Goal: Task Accomplishment & Management: Use online tool/utility

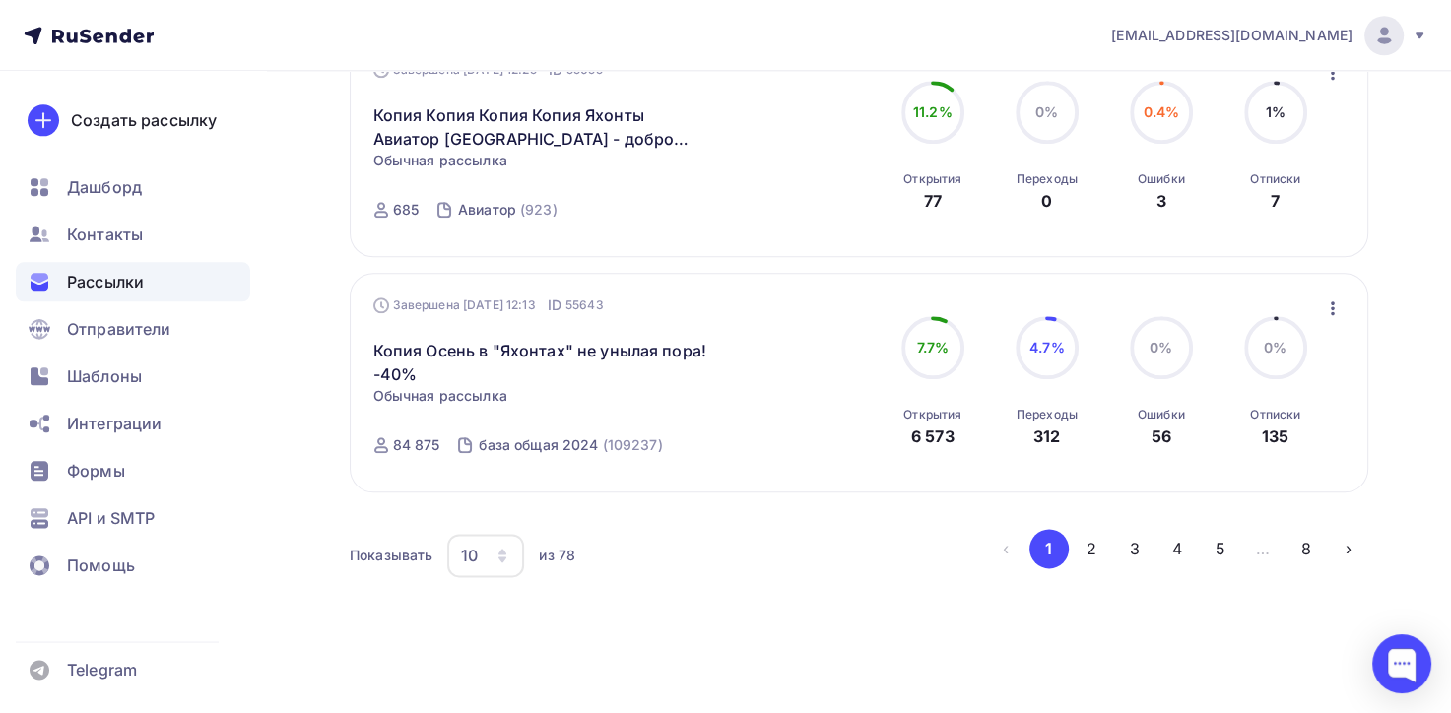
scroll to position [2222, 0]
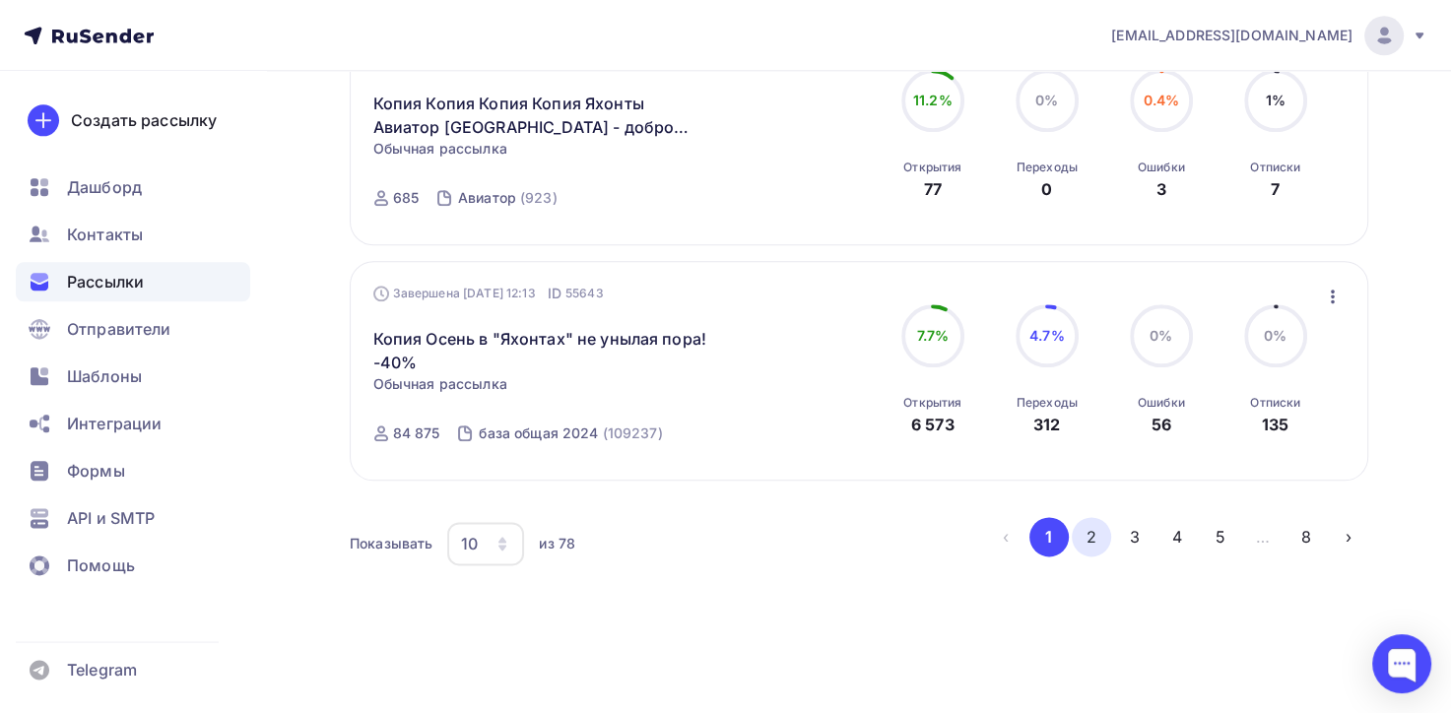
click at [1091, 526] on button "2" at bounding box center [1091, 536] width 39 height 39
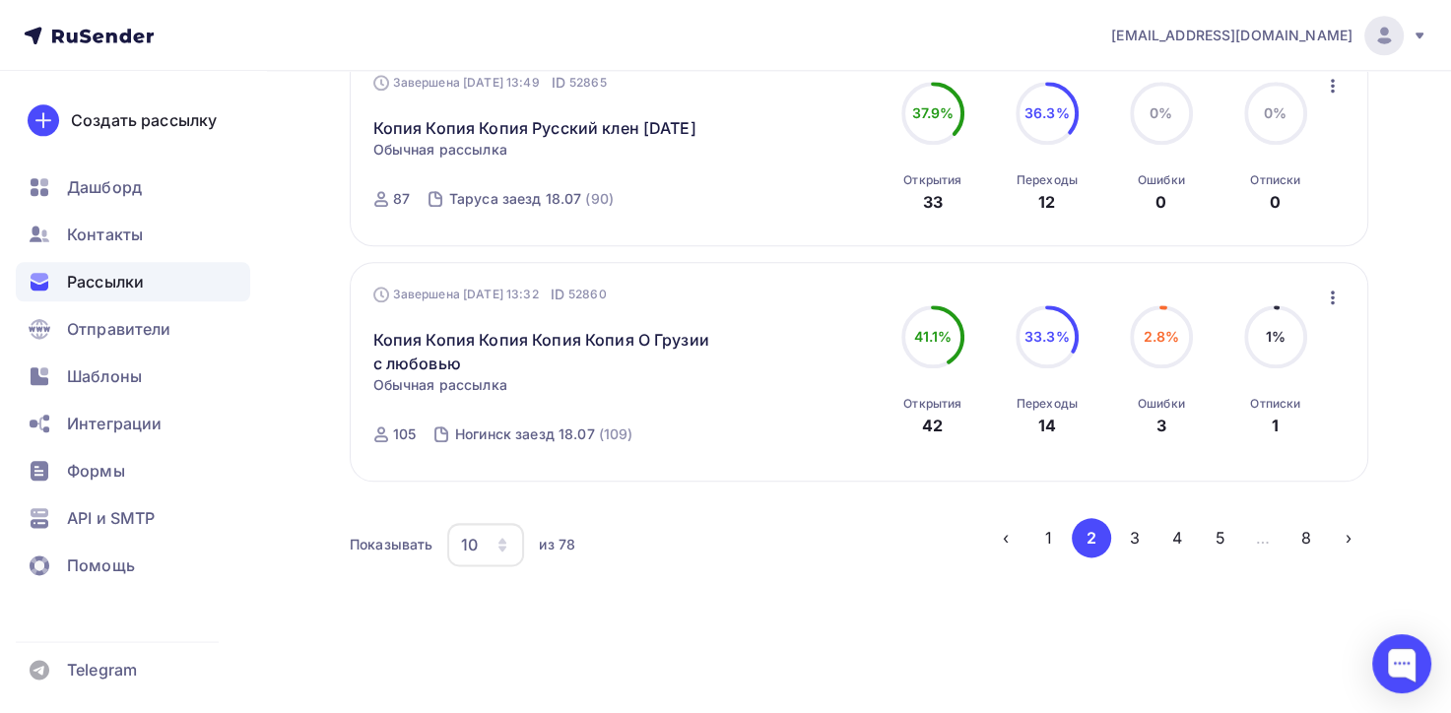
scroll to position [2196, 0]
click at [1128, 529] on button "3" at bounding box center [1134, 536] width 39 height 39
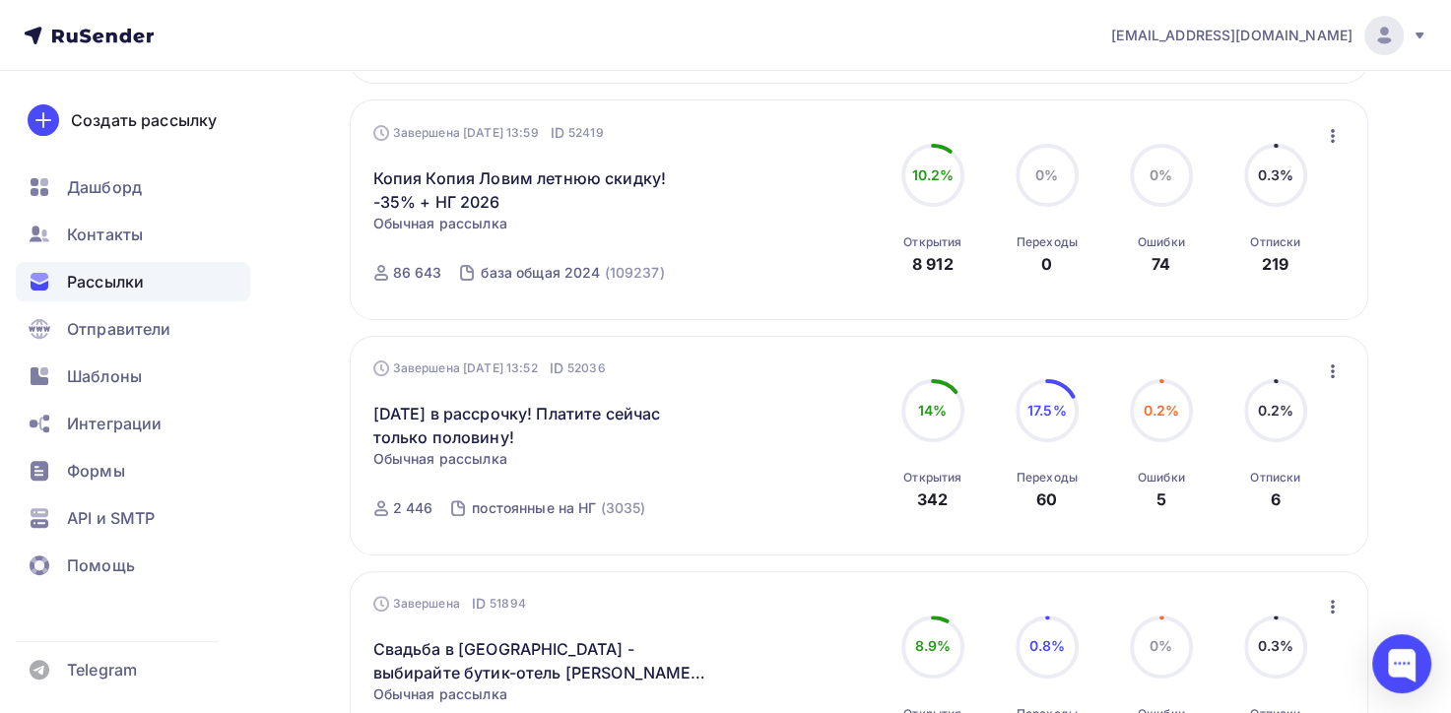
scroll to position [530, 0]
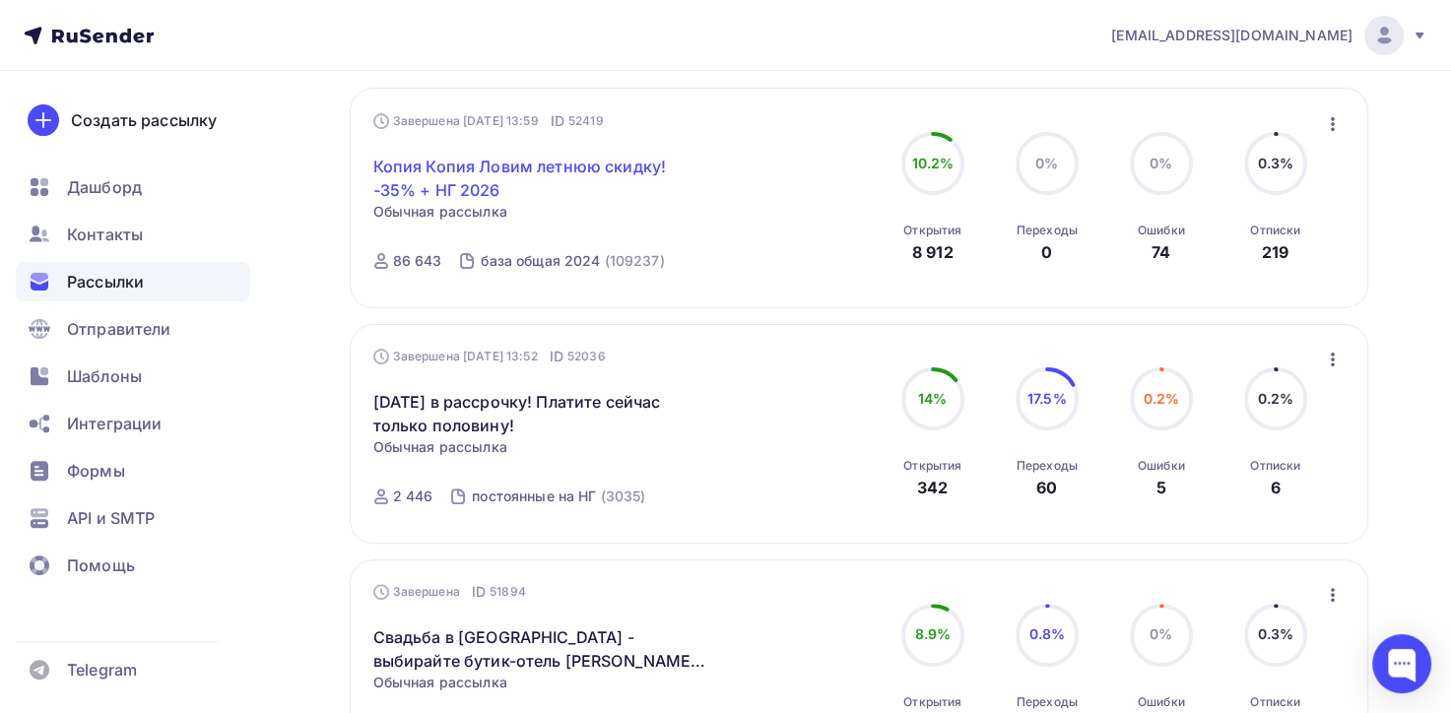
click at [534, 168] on link "Копия Копия Ловим летнюю скидку! -35% + НГ 2026" at bounding box center [542, 178] width 338 height 47
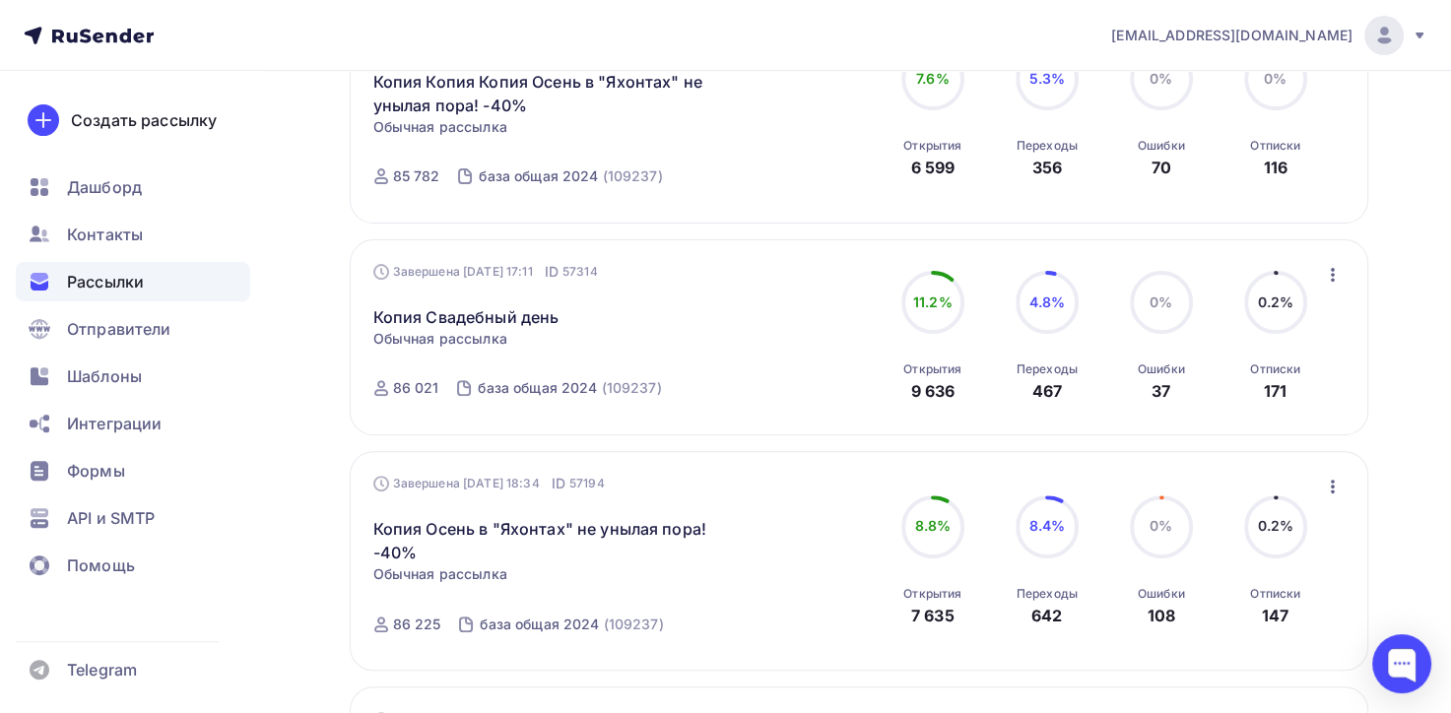
scroll to position [690, 0]
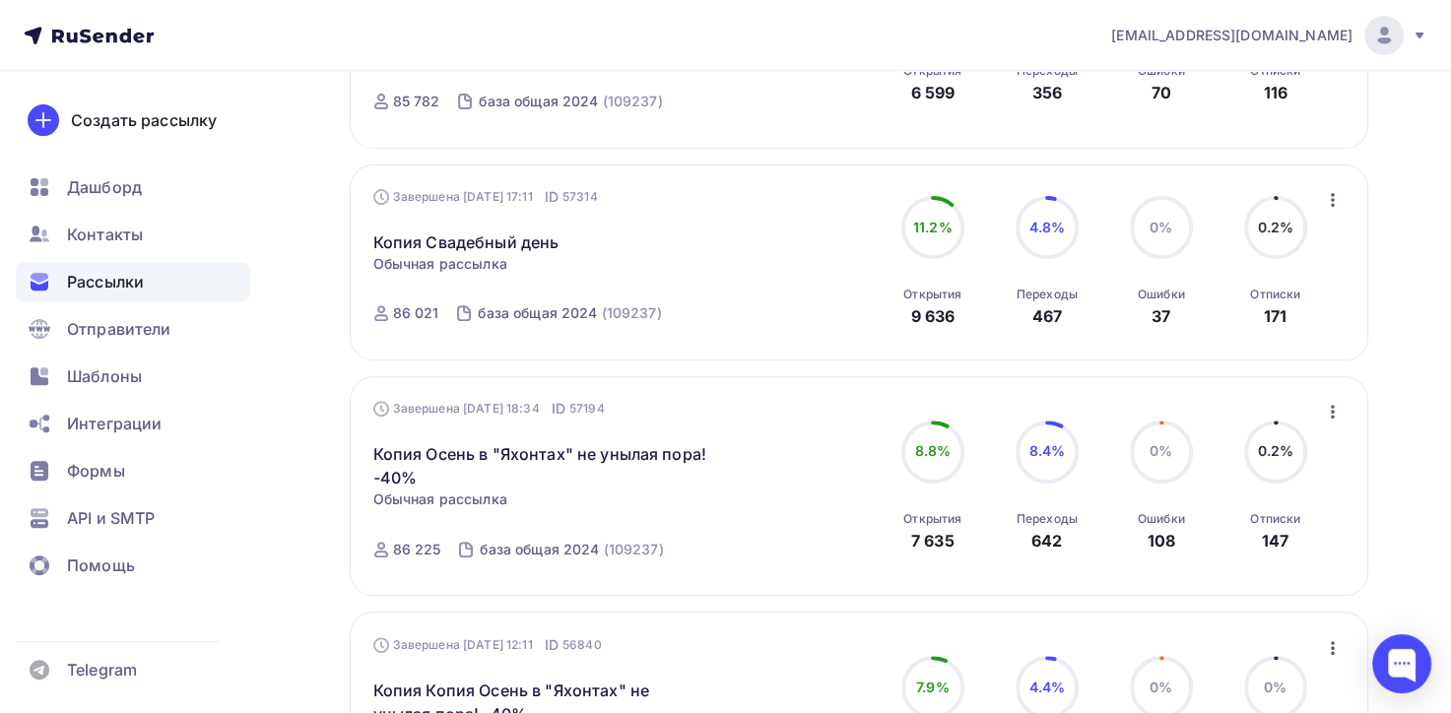
click at [1332, 418] on icon "button" at bounding box center [1333, 412] width 24 height 24
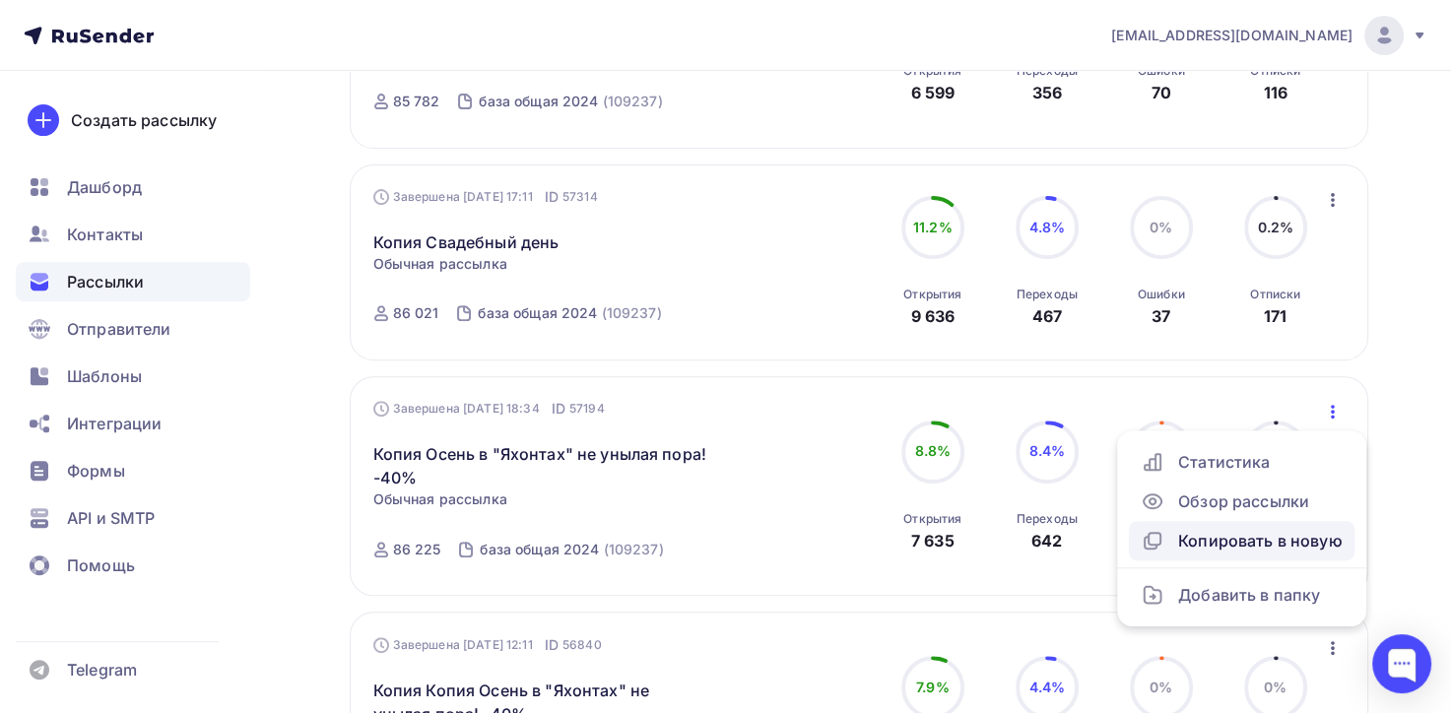
click at [1244, 535] on div "Копировать в новую" at bounding box center [1242, 541] width 202 height 24
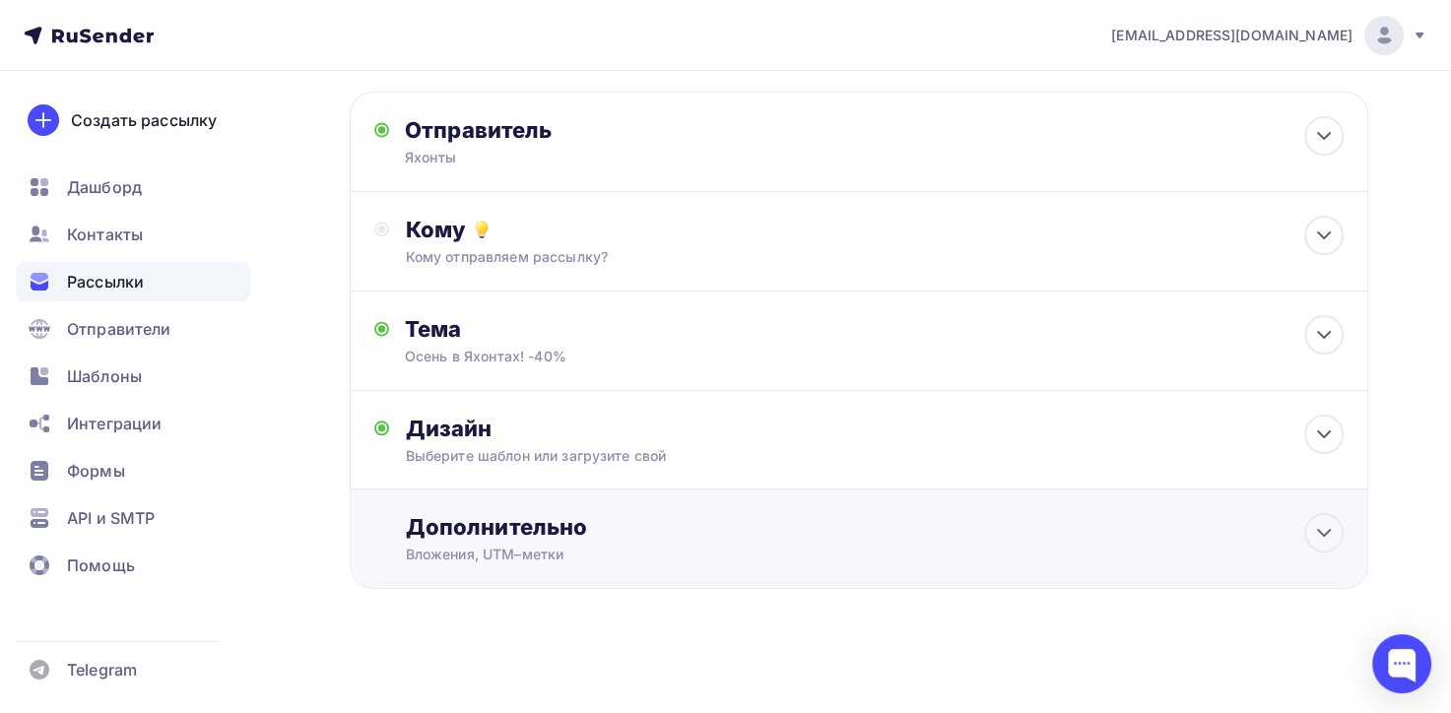
scroll to position [122, 0]
click at [1325, 232] on icon at bounding box center [1324, 235] width 12 height 6
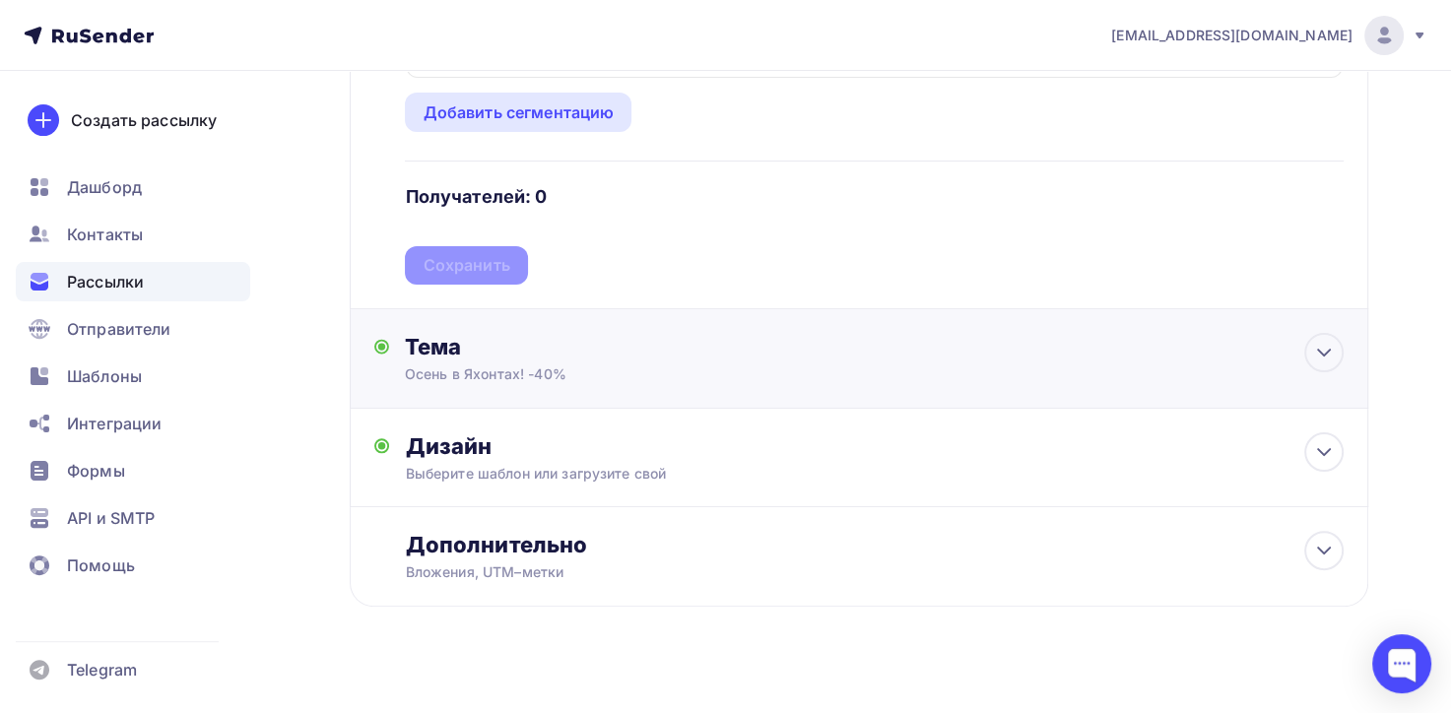
scroll to position [403, 0]
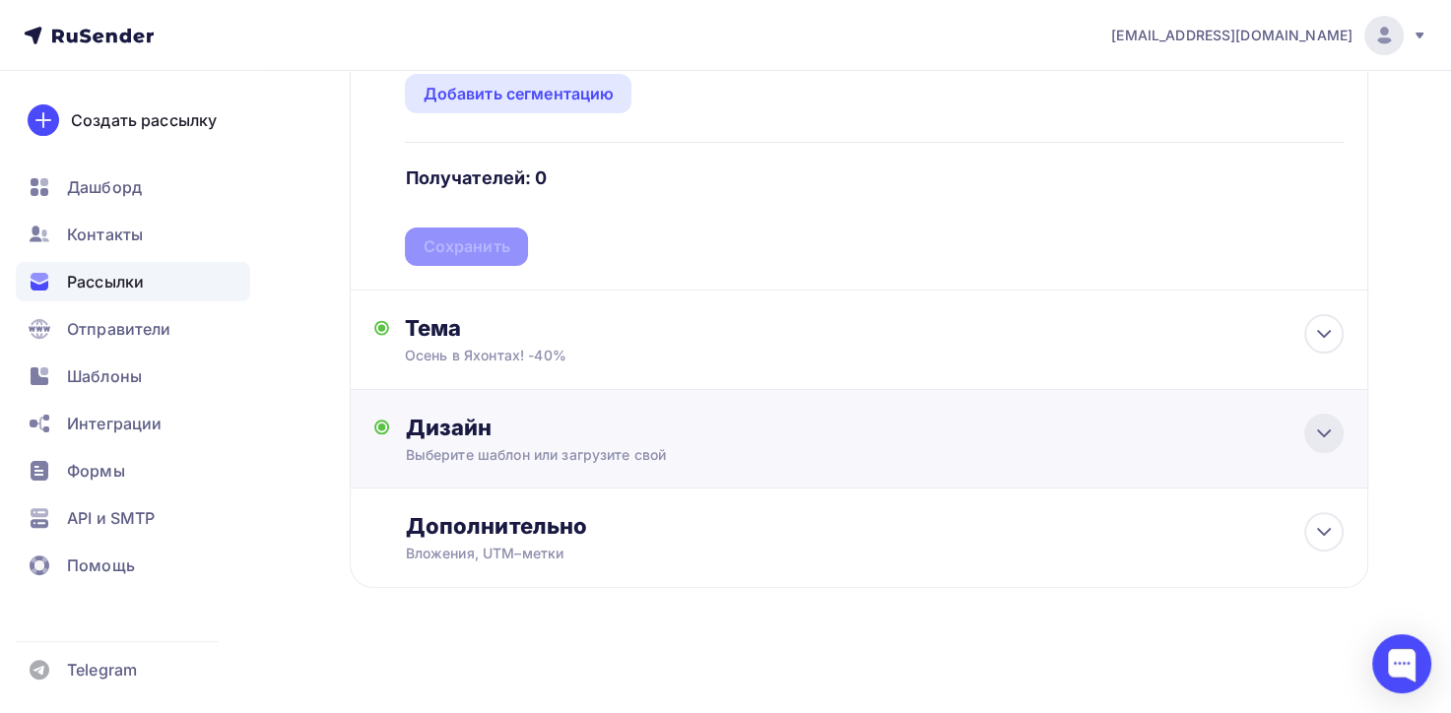
click at [1325, 434] on icon at bounding box center [1324, 434] width 24 height 24
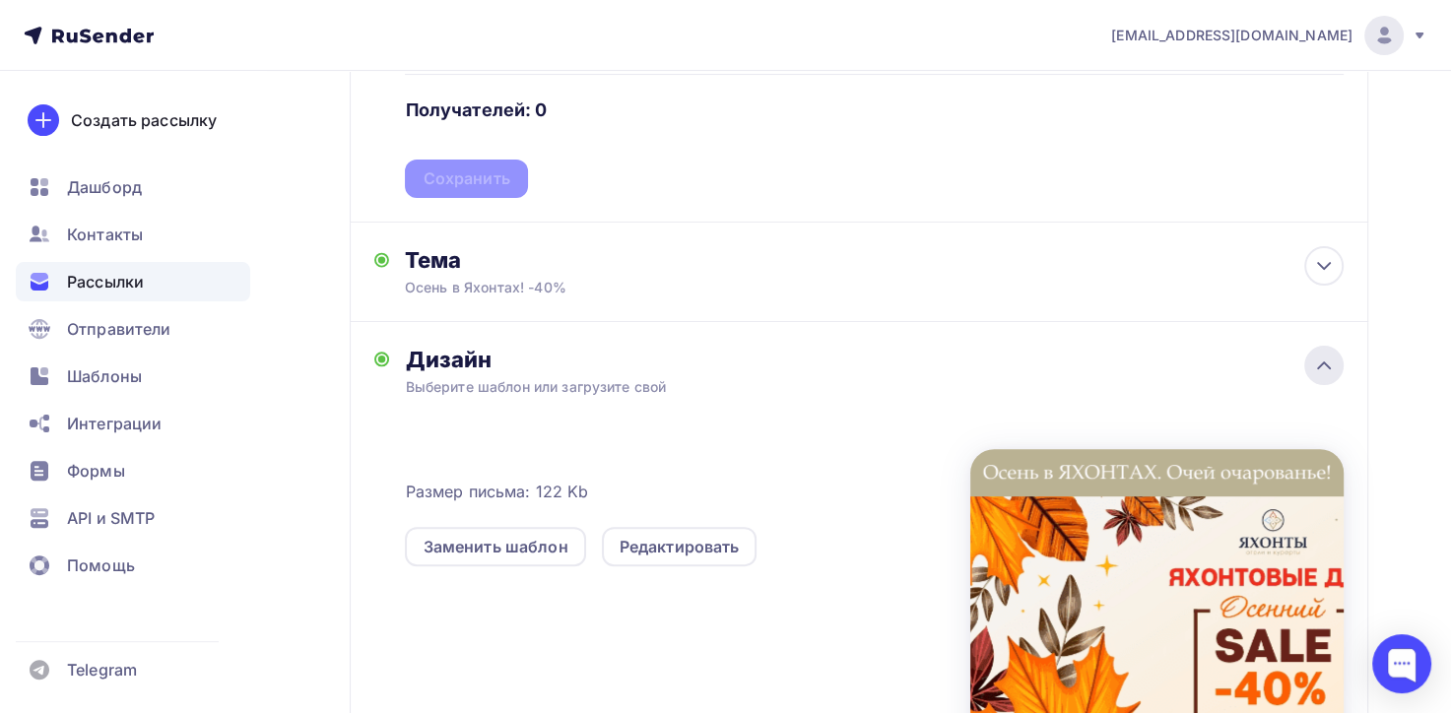
scroll to position [698, 0]
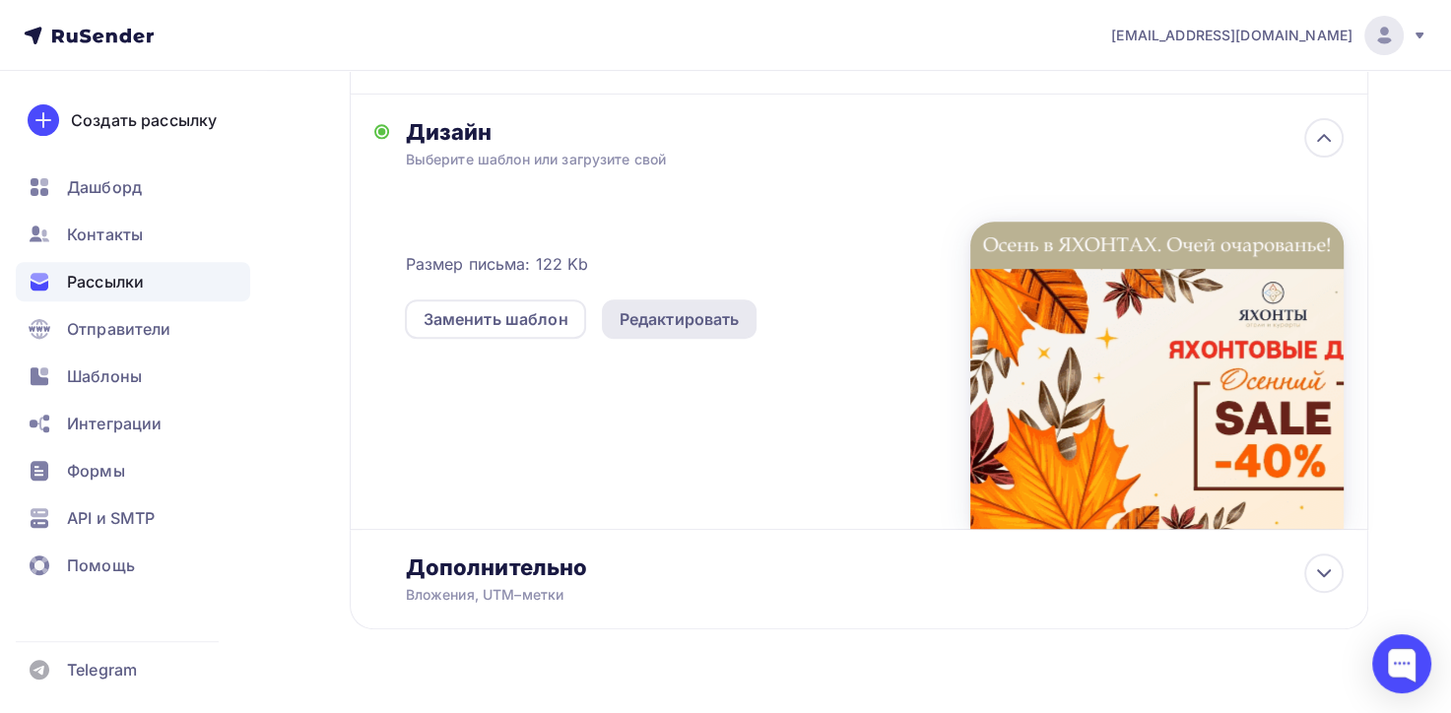
click at [628, 320] on div "Редактировать" at bounding box center [680, 319] width 120 height 24
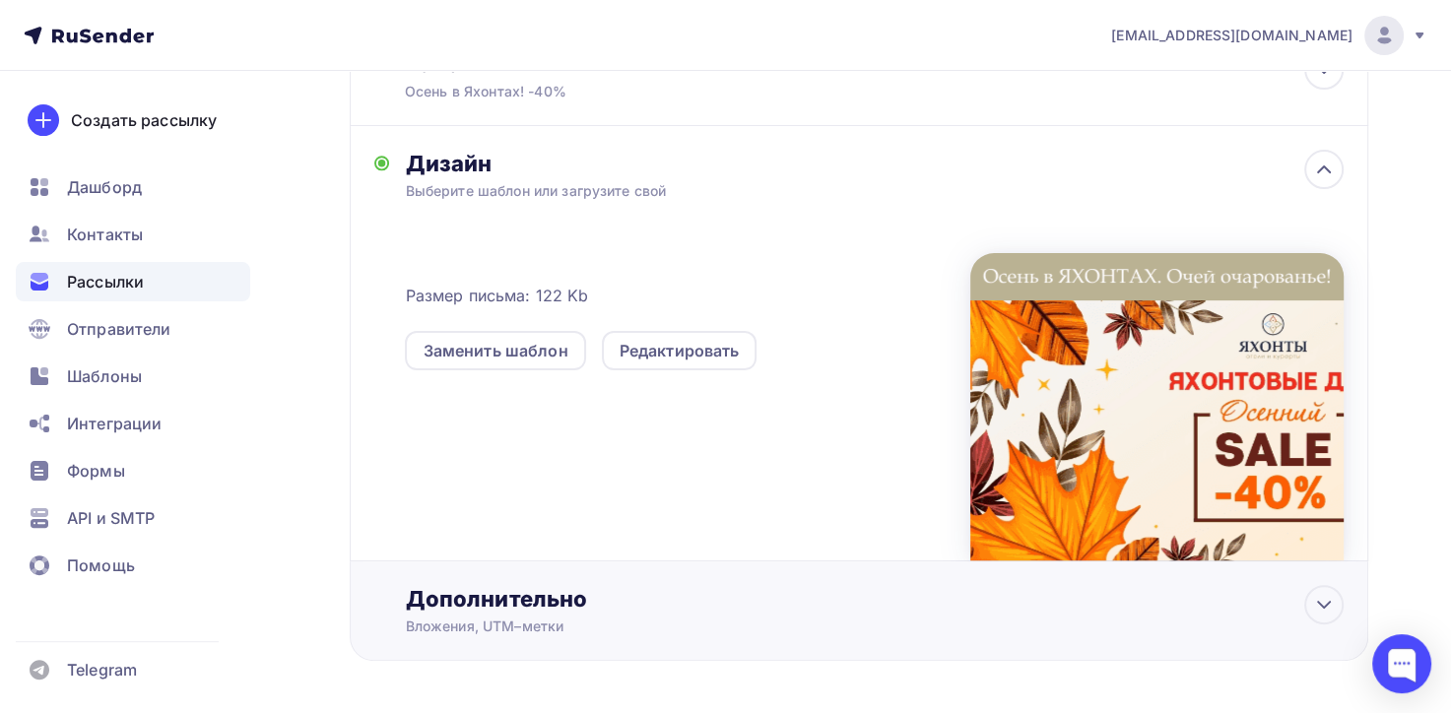
scroll to position [460, 0]
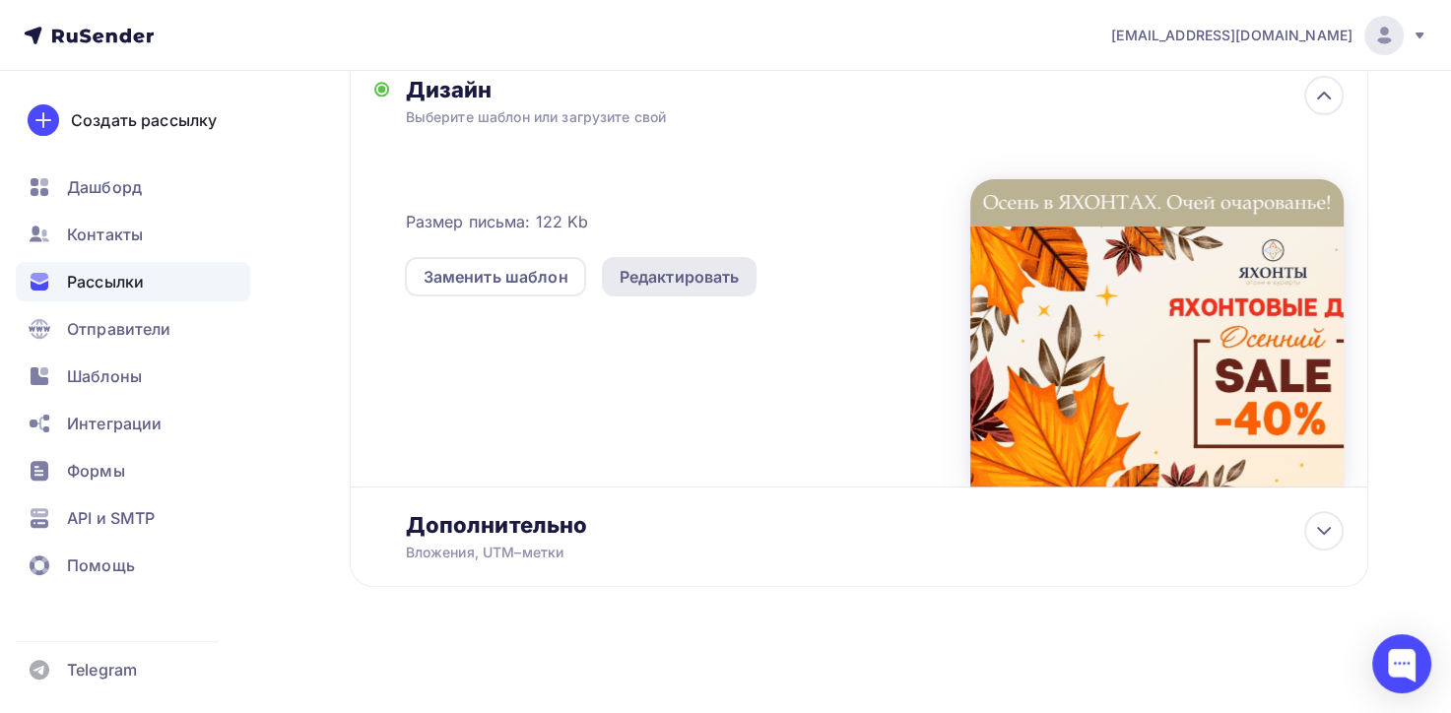
click at [701, 280] on div "Редактировать" at bounding box center [680, 277] width 120 height 24
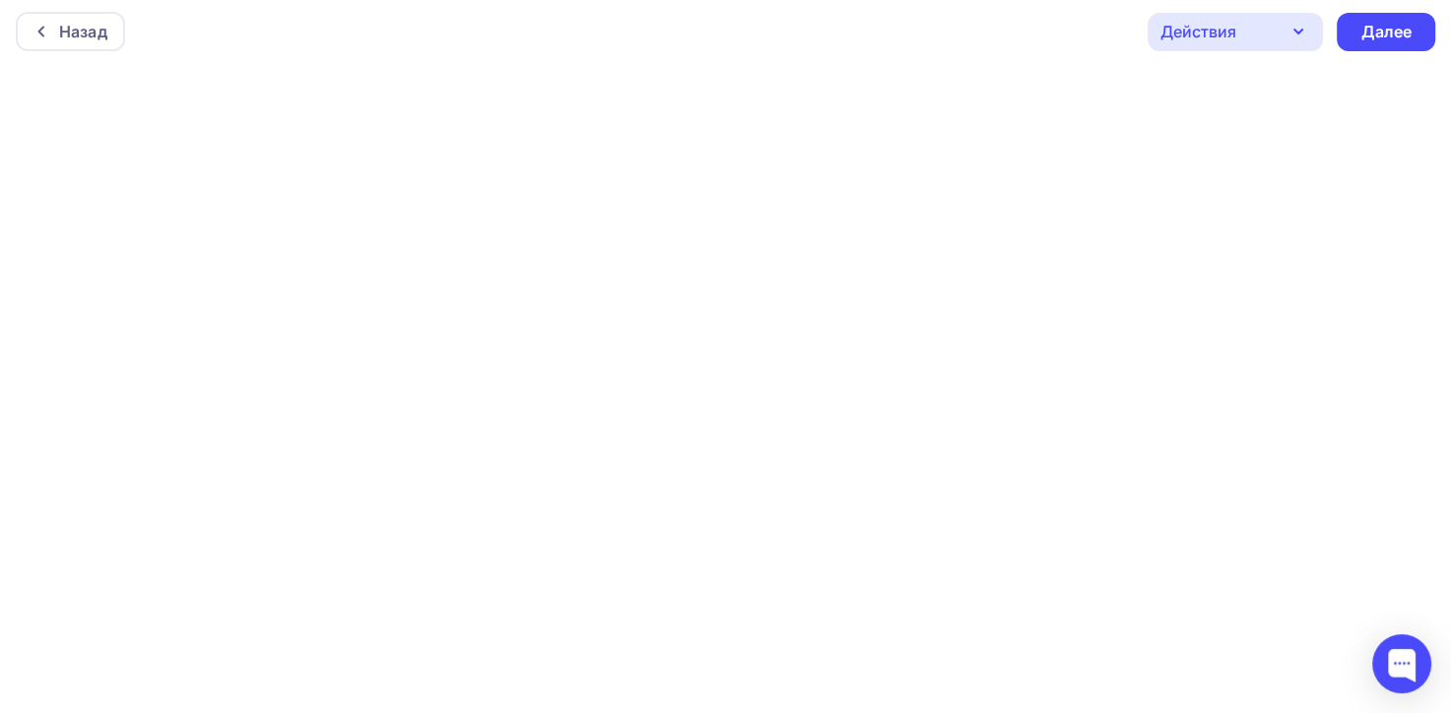
scroll to position [4, 0]
click at [1398, 40] on div "Далее" at bounding box center [1385, 32] width 51 height 23
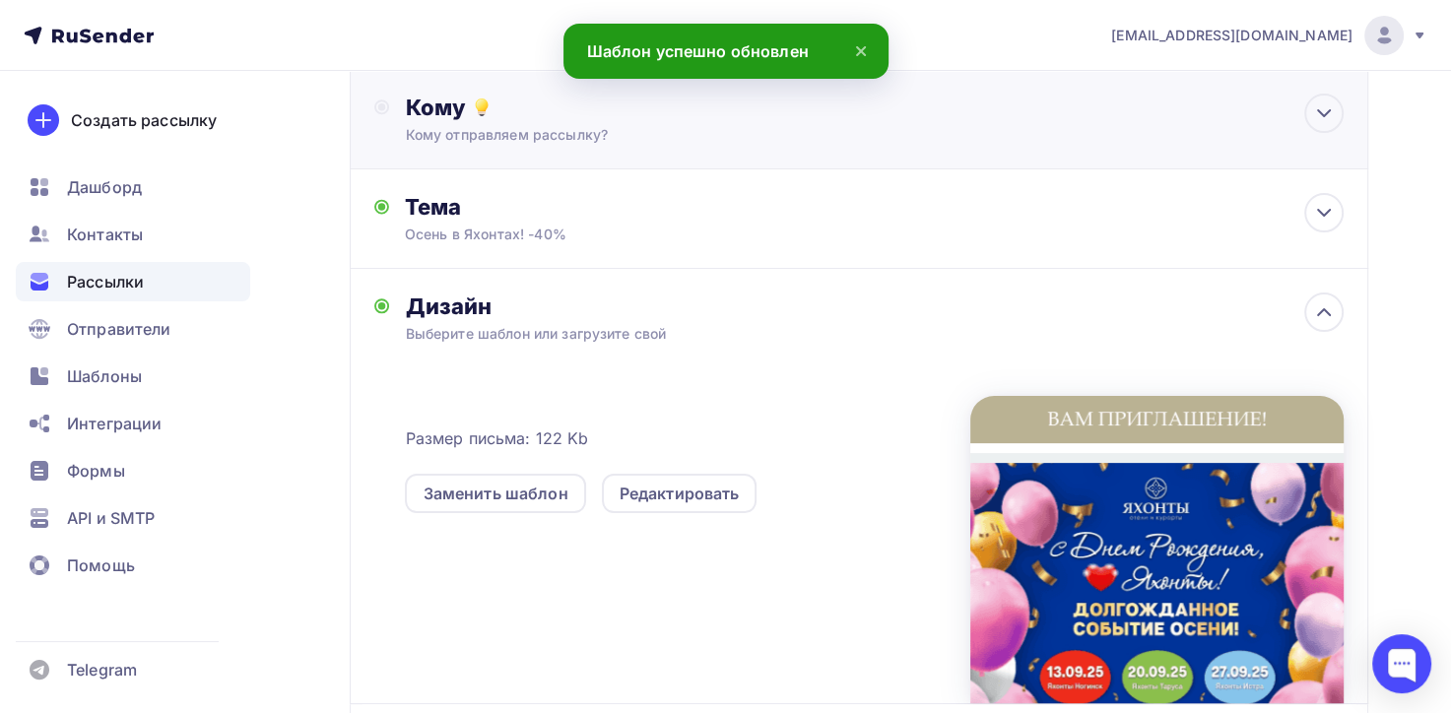
scroll to position [197, 0]
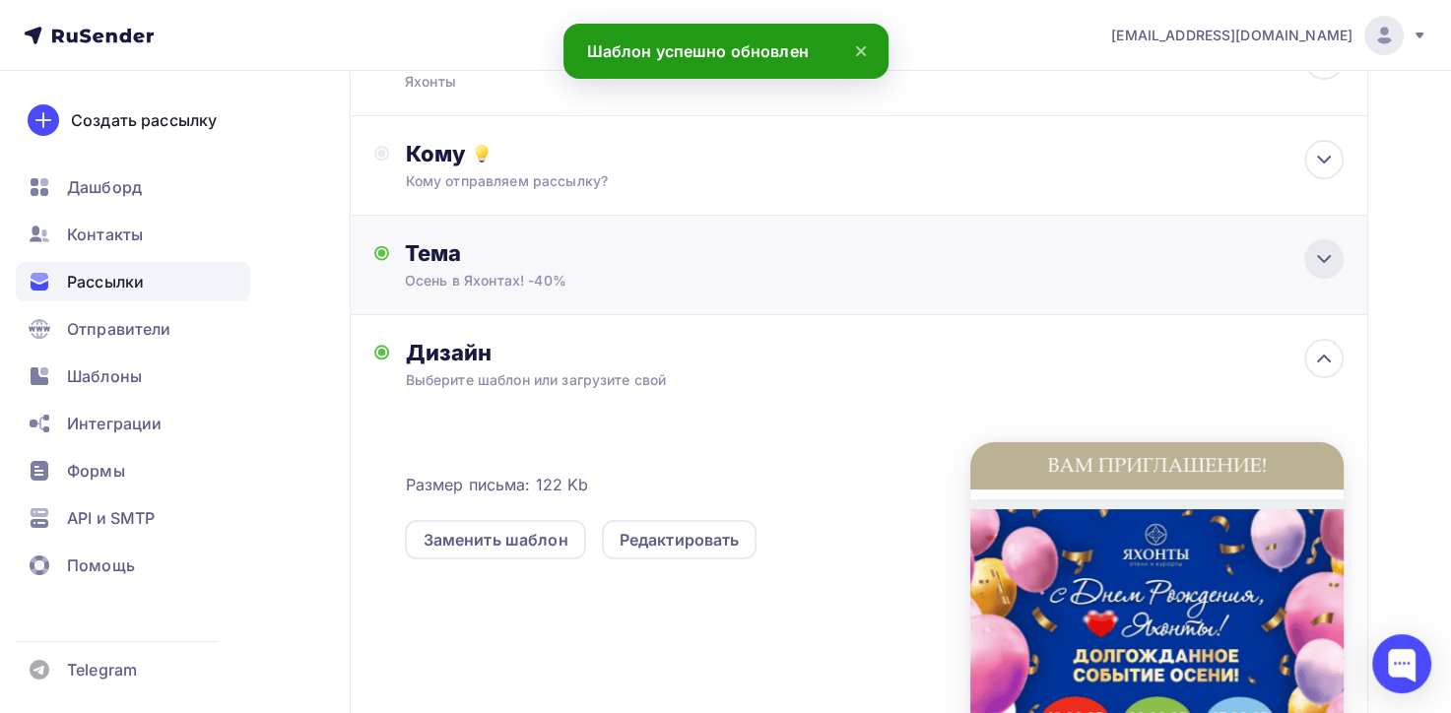
click at [1321, 263] on icon at bounding box center [1324, 259] width 24 height 24
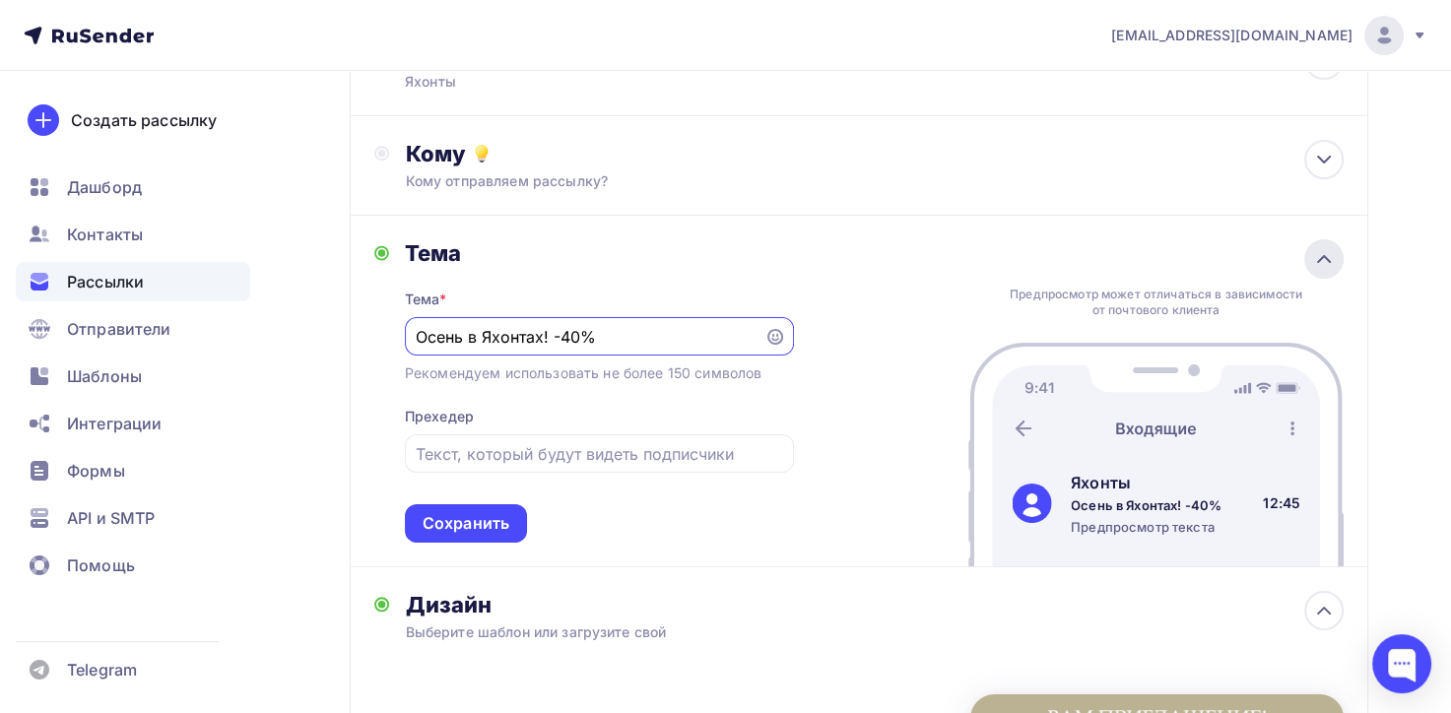
scroll to position [0, 0]
drag, startPoint x: 608, startPoint y: 337, endPoint x: 372, endPoint y: 337, distance: 235.4
click at [372, 337] on div "Тема Тема * Осень в [GEOGRAPHIC_DATA]! -40% Рекомендуем использовать не более 1…" at bounding box center [859, 392] width 1019 height 353
click at [473, 337] on input "ДЕНЬ РОЖДЕНИЯ - только раз в году! Но в ЯХОНТАХ три раза! Приглашаем!" at bounding box center [584, 338] width 337 height 24
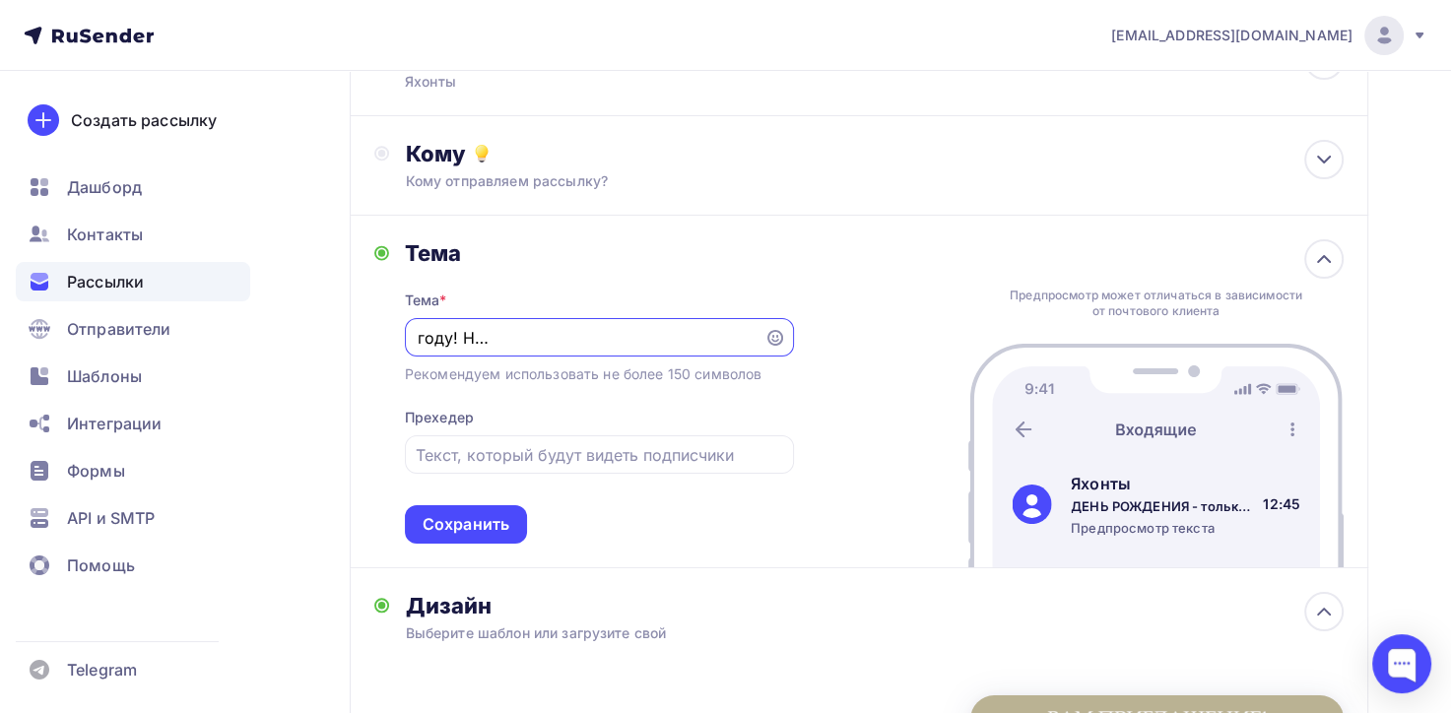
click at [480, 337] on input "ДЕНЬ РОЖДЕНИЯ - только раз в году! Но в ЯХОНТАХ три раза! Приглашаем!" at bounding box center [584, 338] width 337 height 24
type input "ДЕНЬ РОЖДЕНИЯ - только раз в году! А в ЯХОНТАХ три раза! Приглашаем!"
click at [491, 516] on div "Сохранить" at bounding box center [466, 524] width 87 height 23
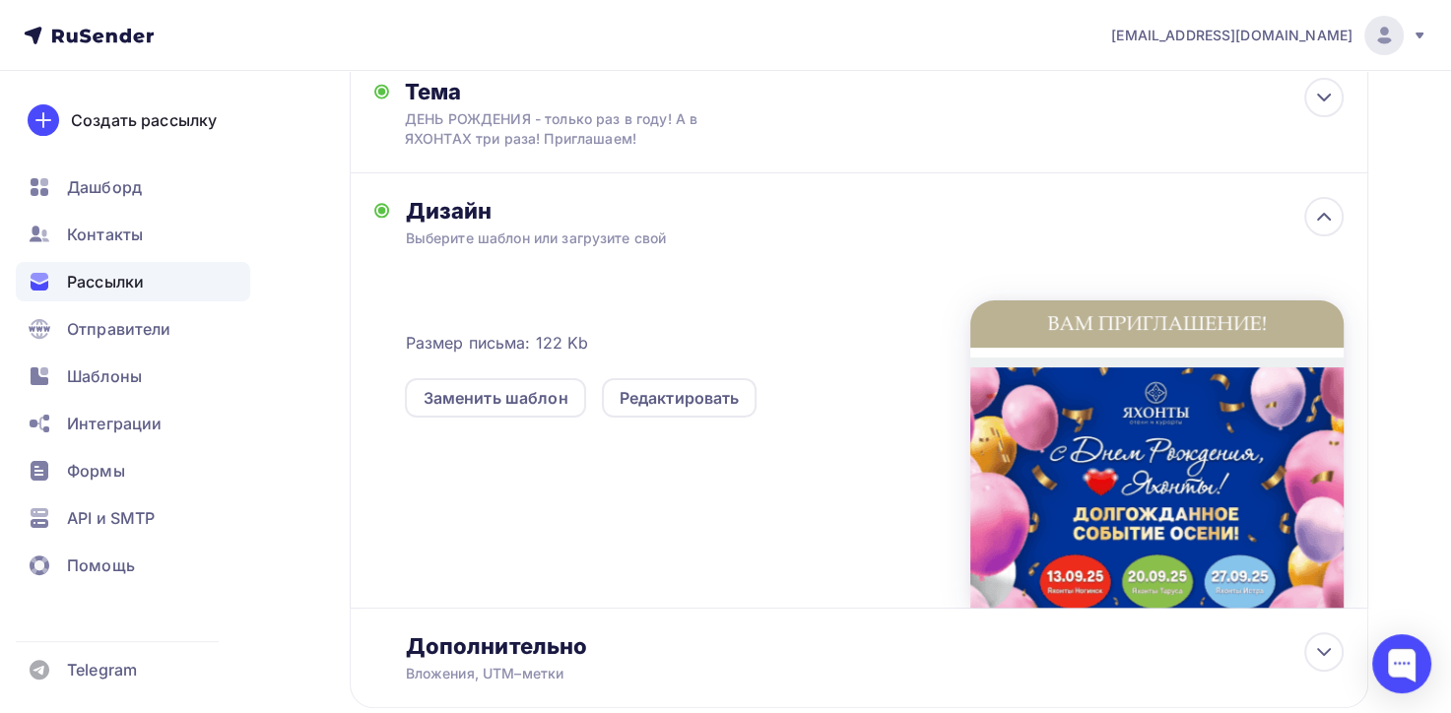
scroll to position [86, 0]
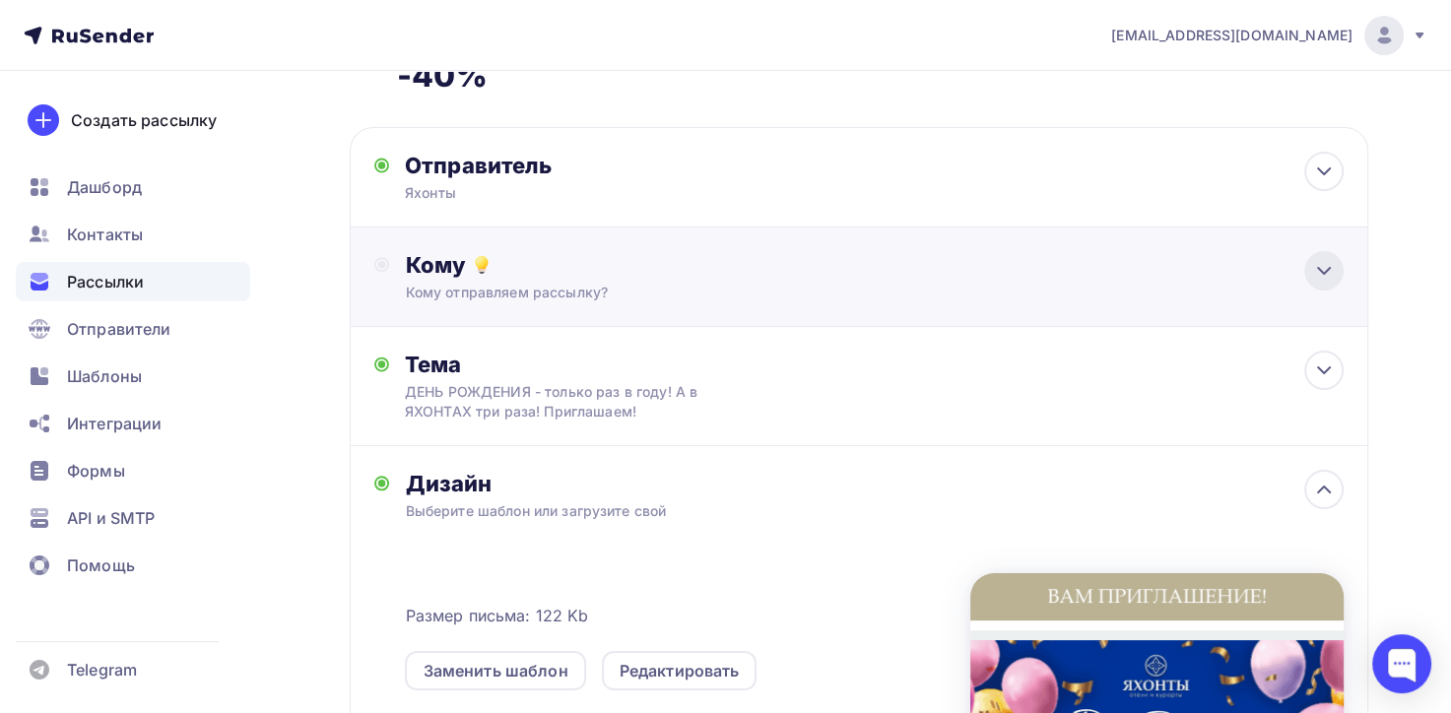
click at [1314, 264] on icon at bounding box center [1324, 271] width 24 height 24
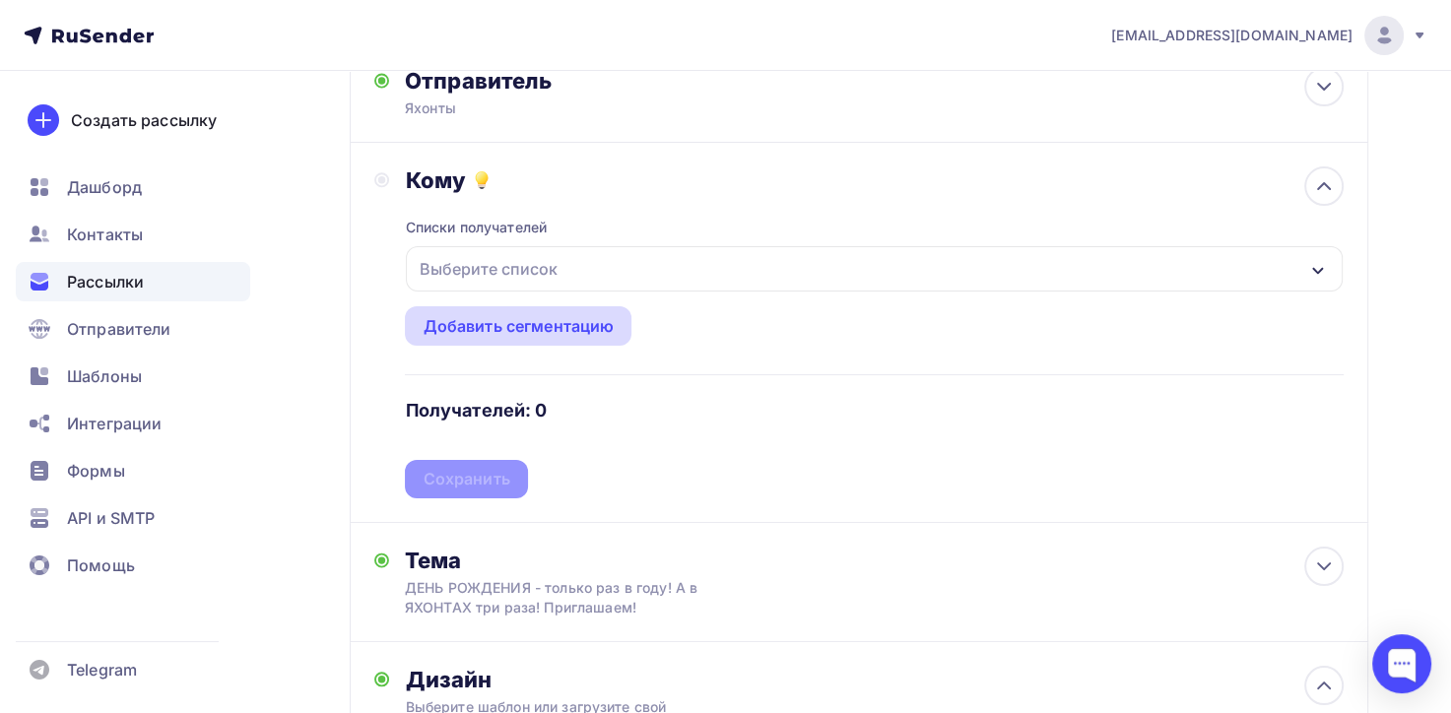
scroll to position [283, 0]
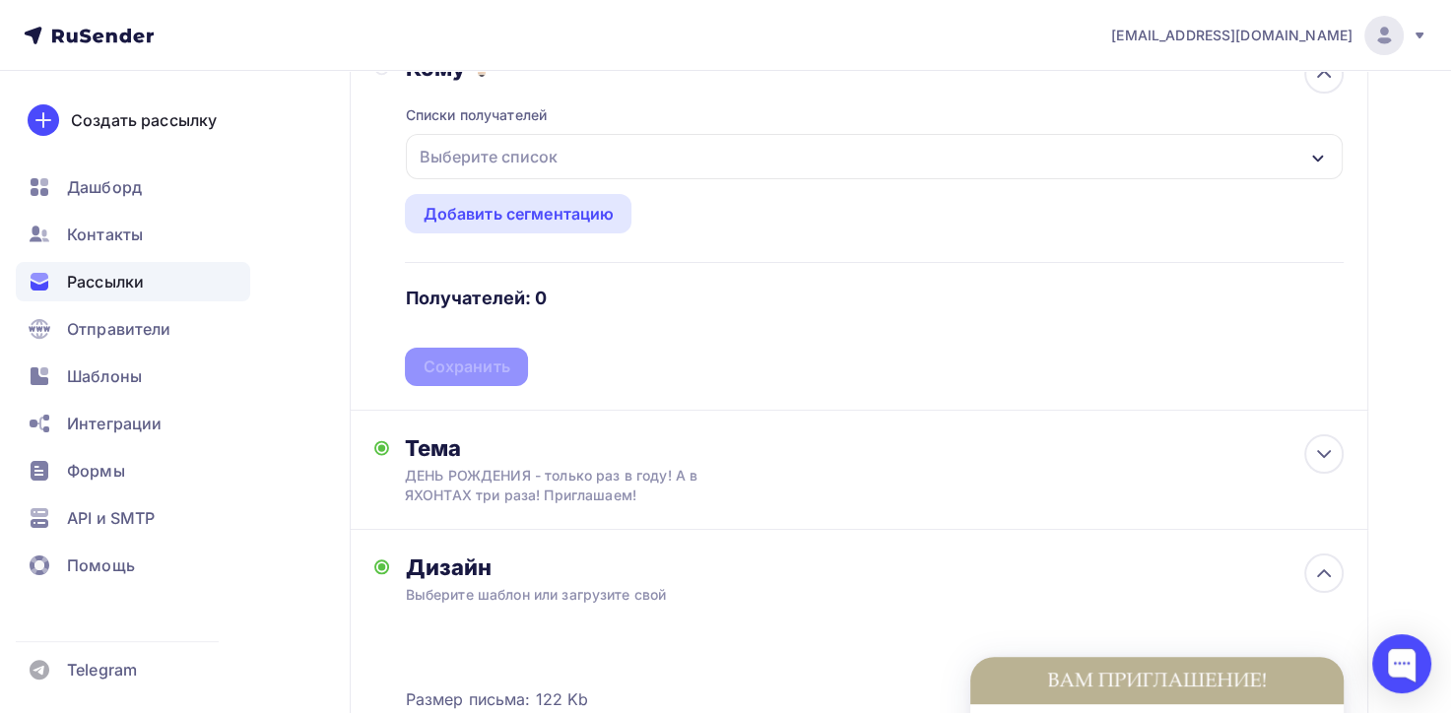
click at [1320, 152] on icon "button" at bounding box center [1318, 159] width 16 height 16
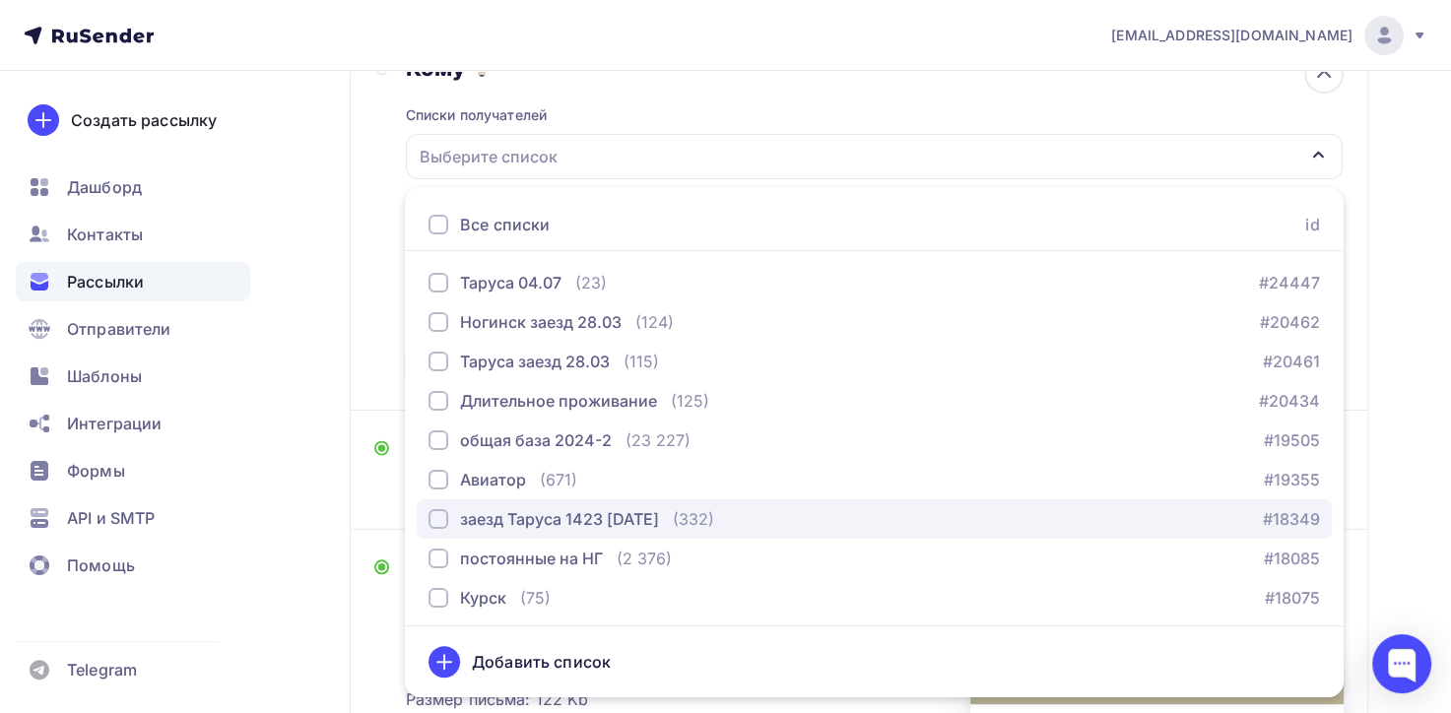
scroll to position [83, 0]
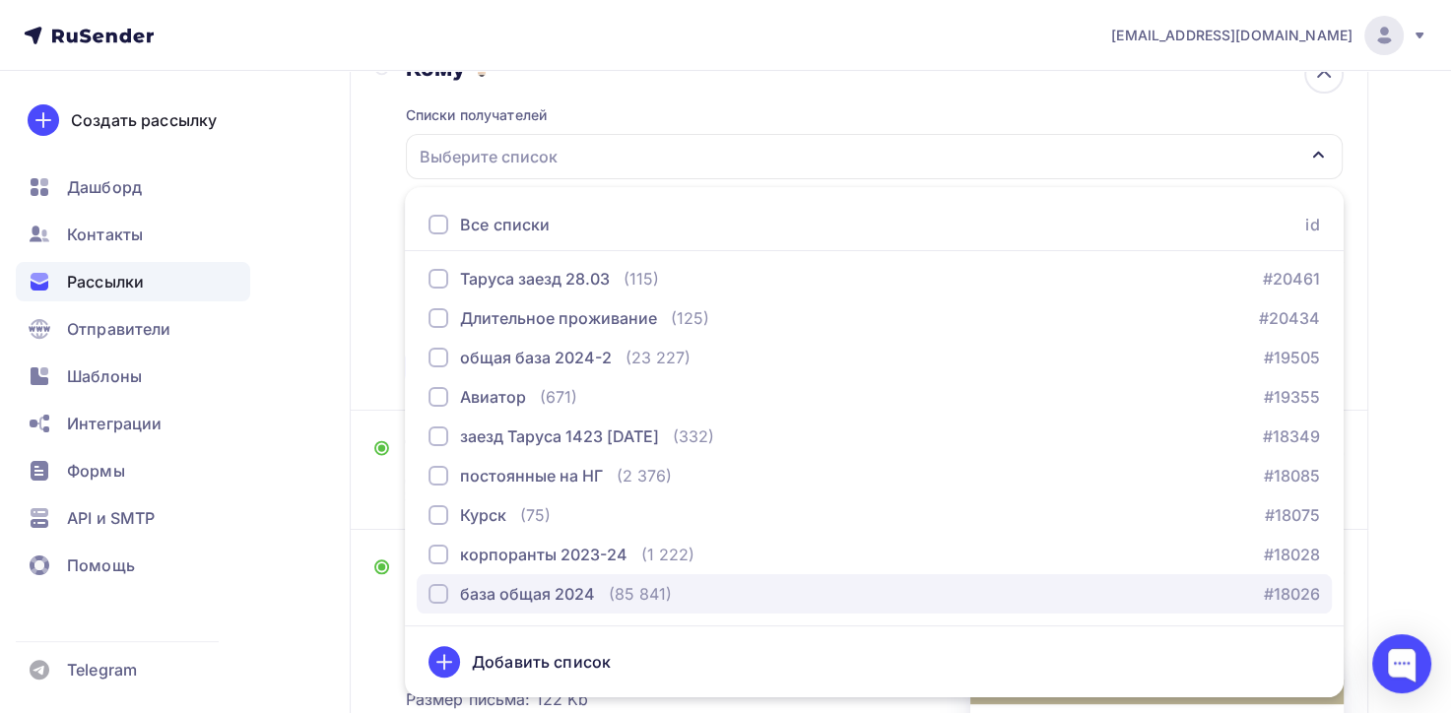
click at [523, 589] on div "база общая 2024" at bounding box center [527, 594] width 135 height 24
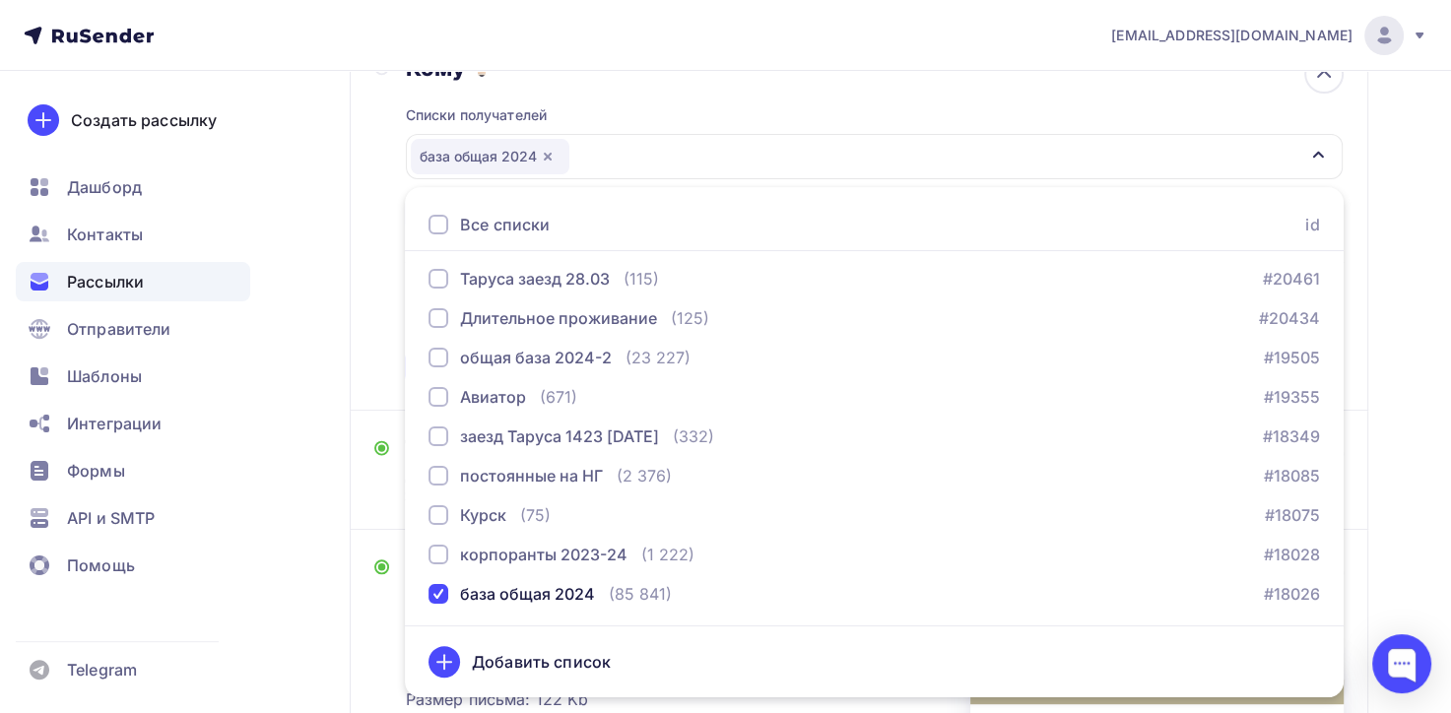
click at [281, 522] on div "Назад Копия Копия Осень в "Яхонтах" не унылая пора! -40% Копия Копия Осень в "Я…" at bounding box center [725, 490] width 1451 height 1404
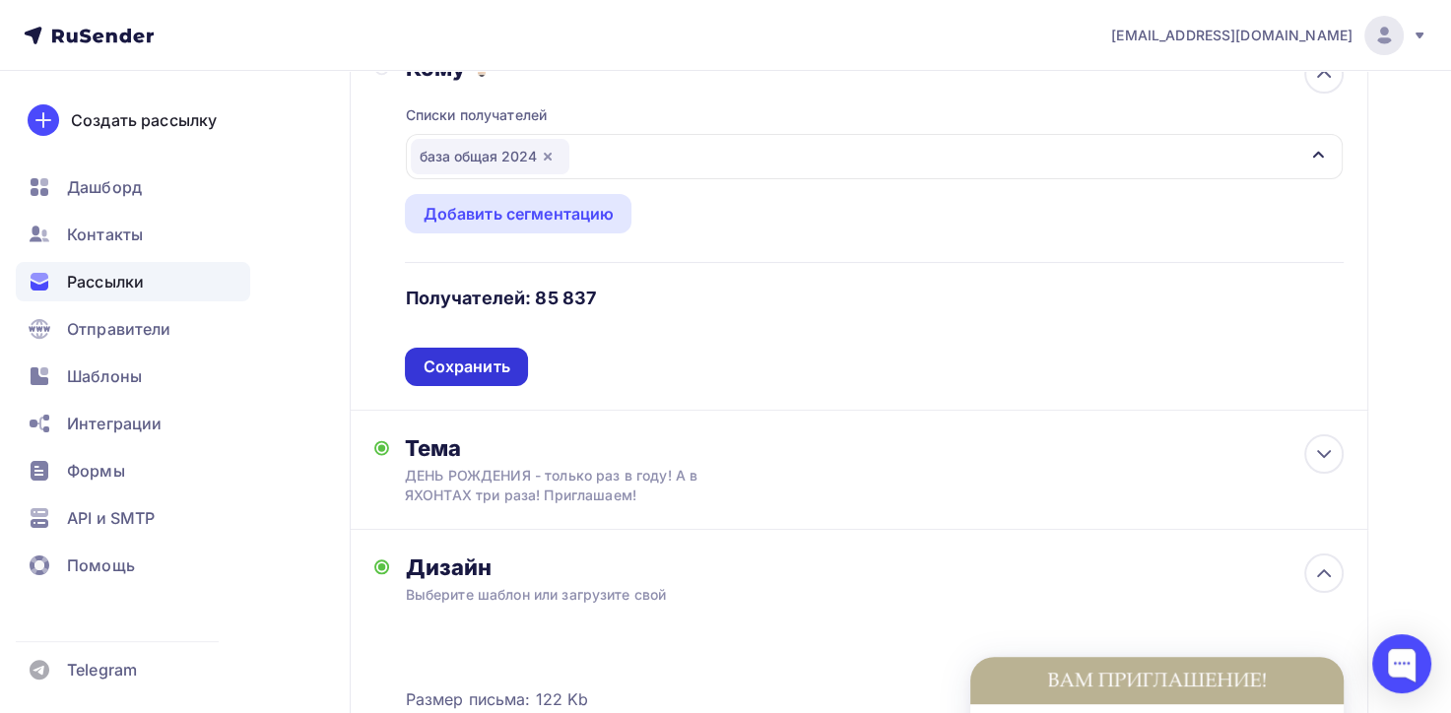
click at [508, 363] on div "Сохранить" at bounding box center [466, 367] width 122 height 38
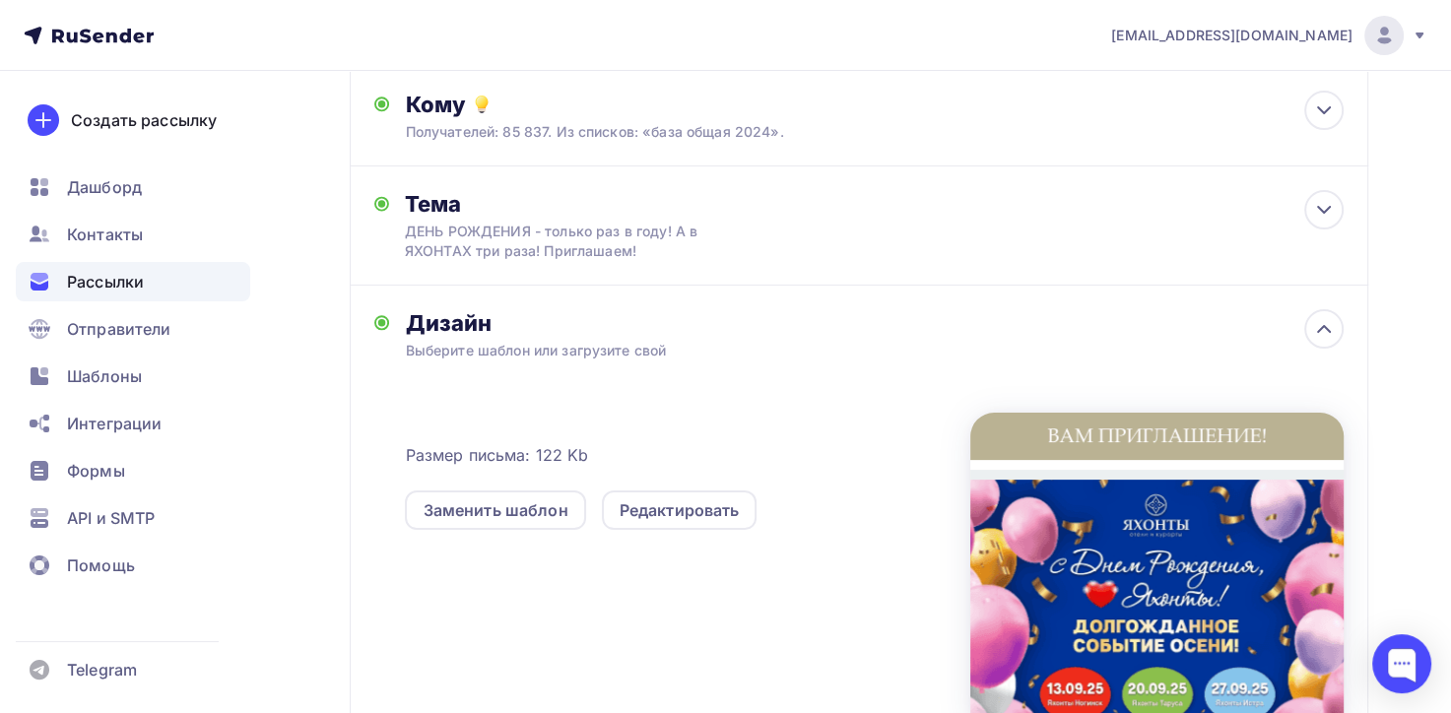
scroll to position [0, 0]
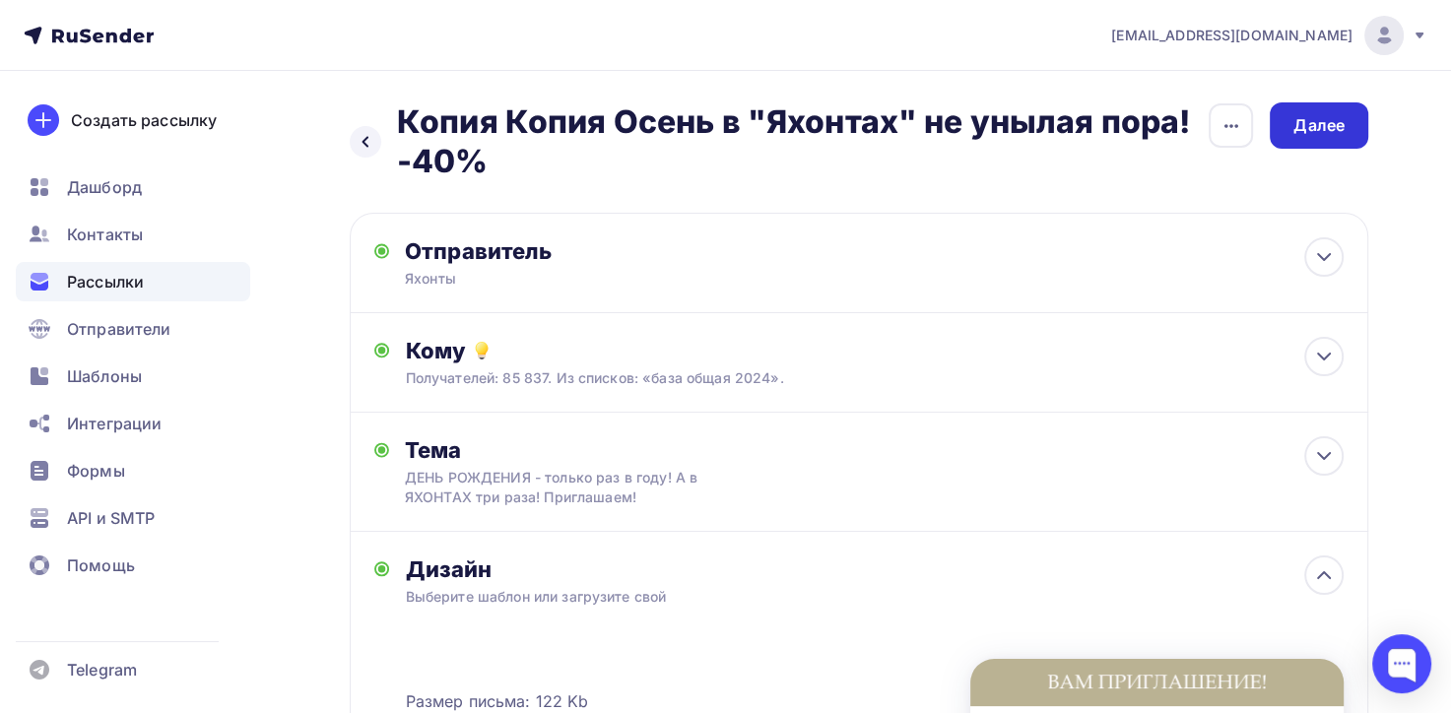
click at [1316, 138] on div "Далее" at bounding box center [1319, 125] width 99 height 46
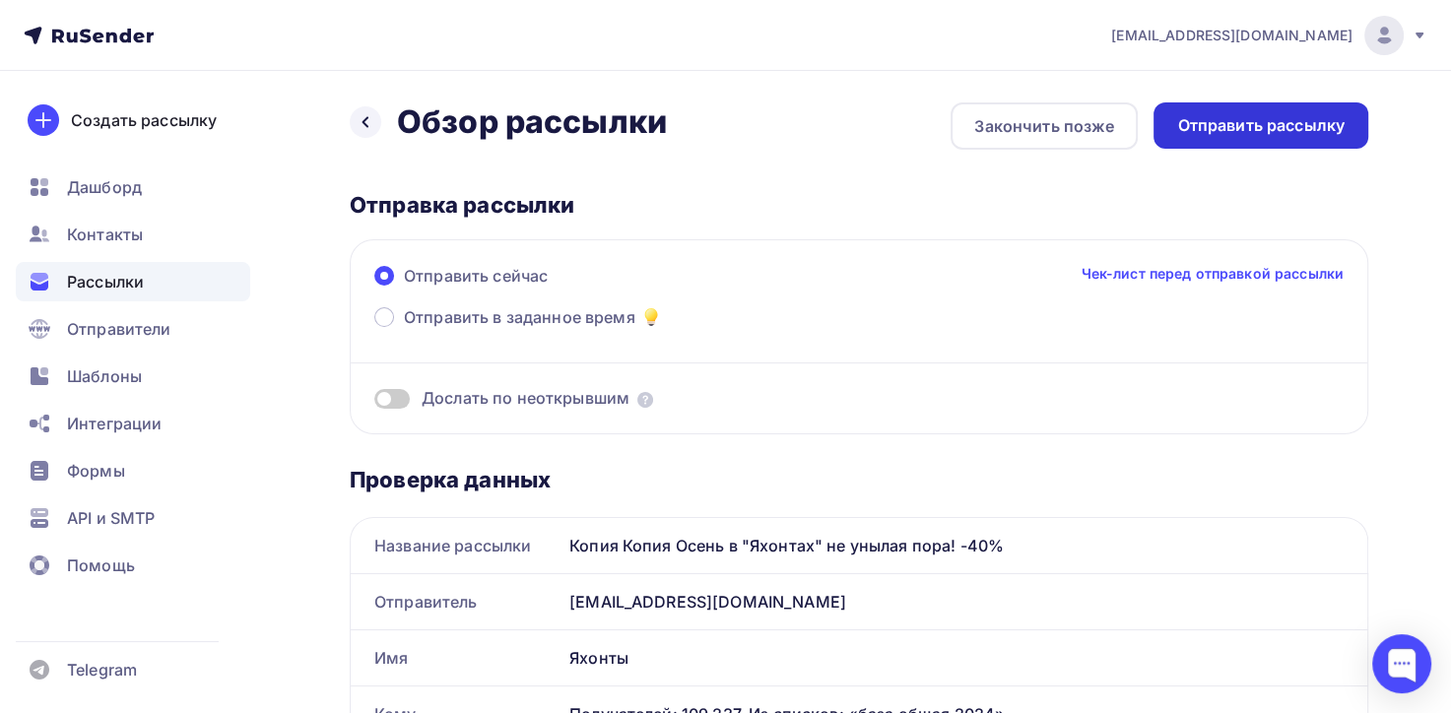
click at [1283, 136] on div "Отправить рассылку" at bounding box center [1260, 125] width 167 height 23
